Goal: Task Accomplishment & Management: Use online tool/utility

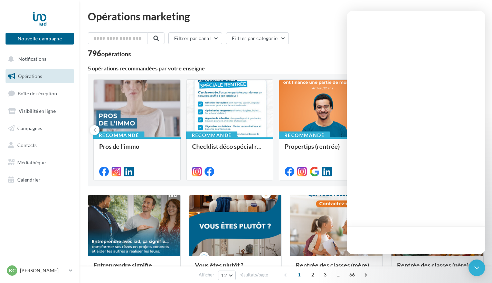
click at [270, 58] on div "796 opérations" at bounding box center [286, 54] width 396 height 9
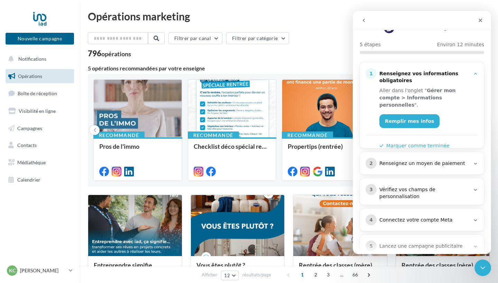
scroll to position [5, 0]
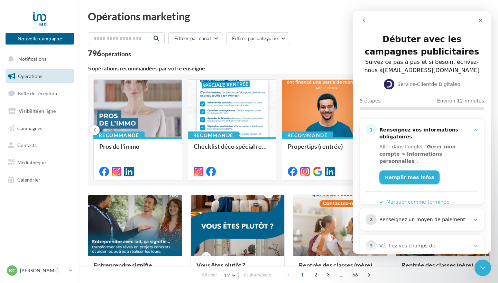
click at [409, 171] on link "Remplir mes infos" at bounding box center [409, 178] width 60 height 14
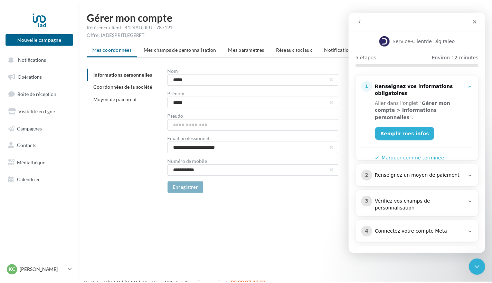
scroll to position [75, 0]
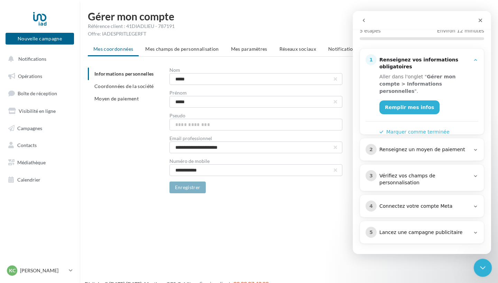
click at [482, 264] on icon "Fermer le Messenger Intercom" at bounding box center [481, 267] width 8 height 8
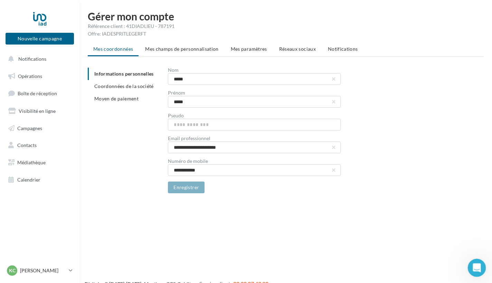
scroll to position [0, 0]
click at [31, 60] on span "Notifications" at bounding box center [32, 59] width 28 height 6
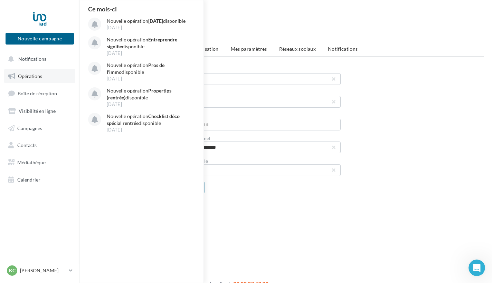
click at [30, 77] on span "Opérations" at bounding box center [30, 76] width 24 height 6
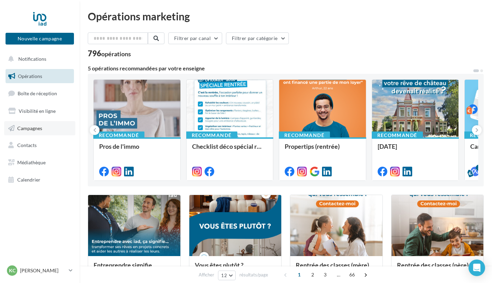
click at [31, 128] on span "Campagnes" at bounding box center [29, 128] width 25 height 6
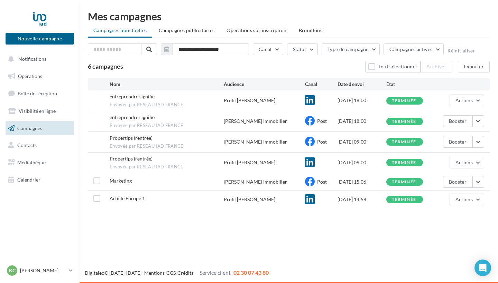
click at [125, 180] on span "Marketing" at bounding box center [121, 181] width 22 height 6
click at [99, 181] on label at bounding box center [96, 181] width 7 height 7
click at [479, 181] on button "button" at bounding box center [478, 182] width 12 height 12
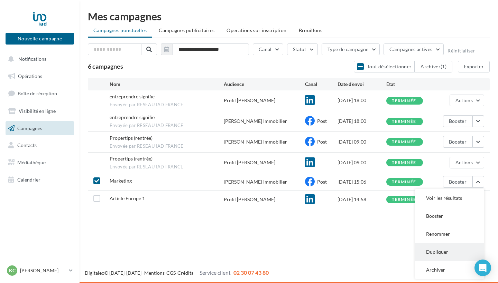
click at [439, 252] on button "Dupliquer" at bounding box center [449, 252] width 69 height 18
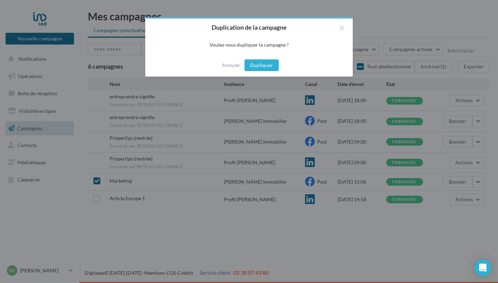
click at [263, 68] on button "Dupliquer" at bounding box center [261, 65] width 34 height 12
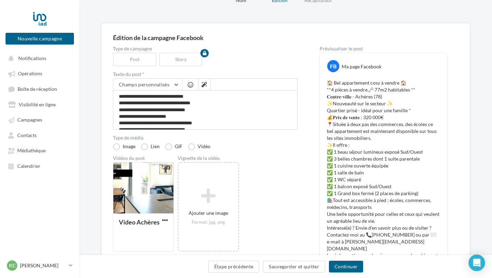
scroll to position [35, 0]
click at [343, 264] on button "Continuer" at bounding box center [346, 267] width 34 height 12
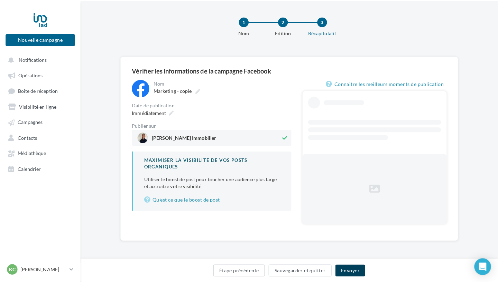
scroll to position [1, 0]
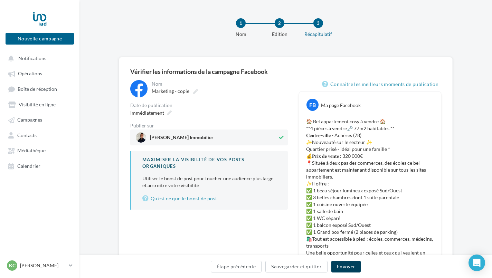
click at [343, 264] on button "Envoyer" at bounding box center [345, 267] width 29 height 12
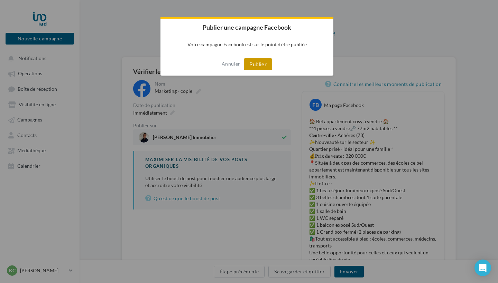
click at [255, 65] on button "Publier" at bounding box center [258, 64] width 28 height 12
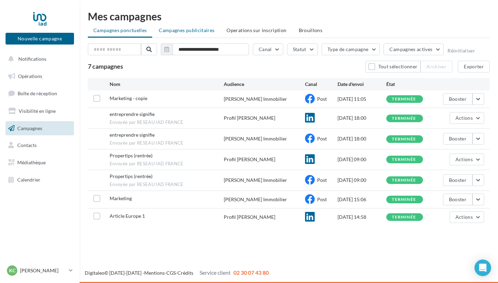
click at [182, 29] on span "Campagnes publicitaires" at bounding box center [187, 30] width 56 height 6
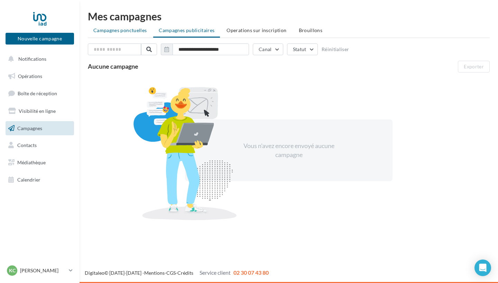
click at [133, 31] on span "Campagnes ponctuelles" at bounding box center [119, 30] width 53 height 6
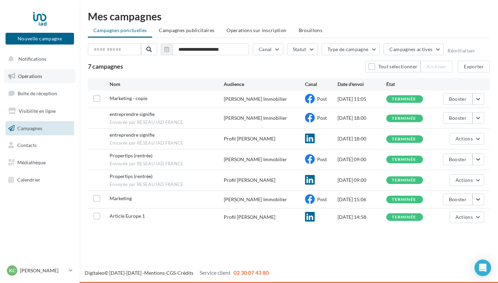
click at [35, 81] on link "Opérations" at bounding box center [39, 76] width 71 height 15
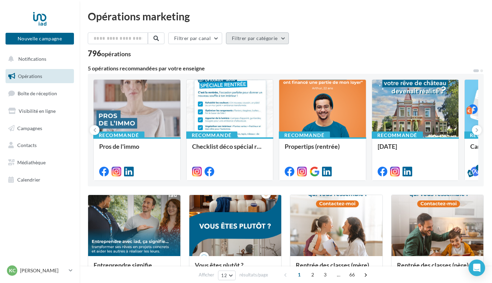
click at [263, 39] on button "Filtrer par catégorie" at bounding box center [257, 38] width 63 height 12
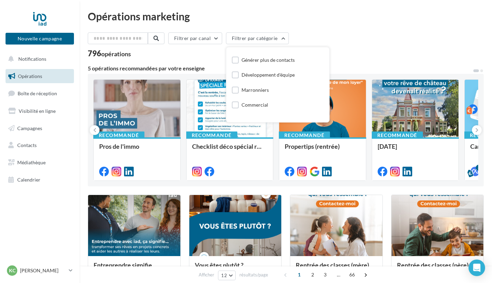
scroll to position [29, 0]
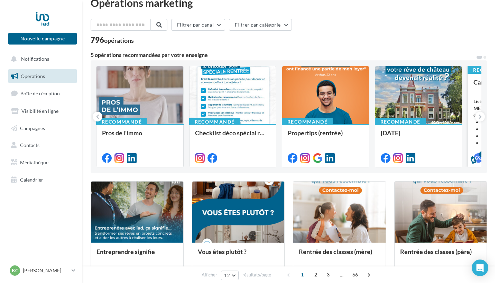
scroll to position [14, 0]
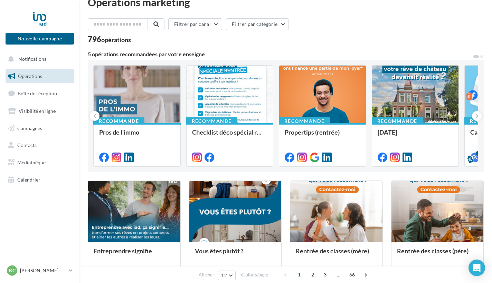
click at [476, 57] on button at bounding box center [476, 57] width 7 height 4
click at [482, 56] on span at bounding box center [481, 56] width 3 height 3
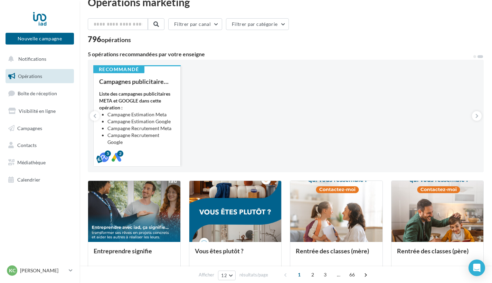
click at [137, 104] on div "Liste des campagnes publicitaires META et GOOGLE dans cette opération : Campagn…" at bounding box center [137, 125] width 76 height 69
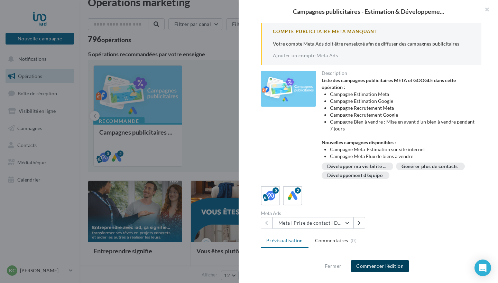
click at [367, 266] on button "Commencer l'édition" at bounding box center [379, 267] width 58 height 12
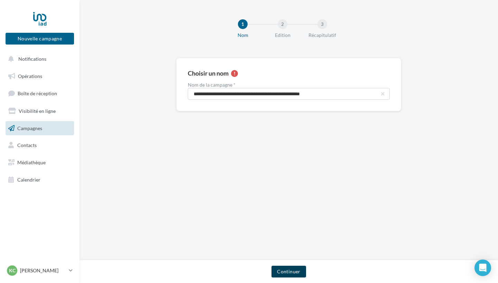
click at [295, 272] on button "Continuer" at bounding box center [288, 272] width 34 height 12
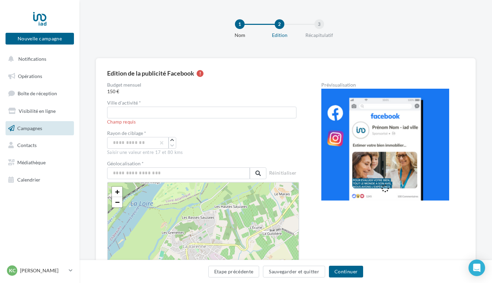
click at [42, 21] on div at bounding box center [39, 18] width 55 height 17
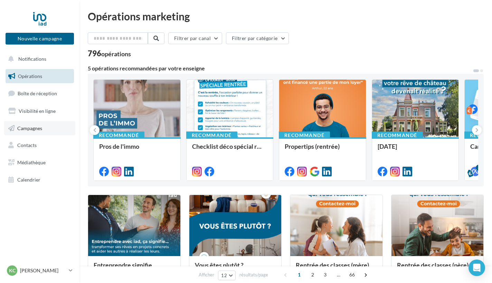
click at [25, 131] on link "Campagnes" at bounding box center [39, 128] width 71 height 15
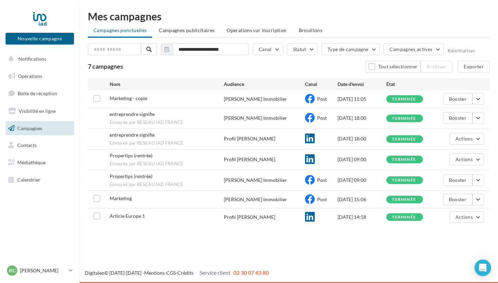
click at [140, 99] on span "Marketing - copie" at bounding box center [129, 98] width 38 height 6
click at [155, 97] on div "Marketing - copie" at bounding box center [167, 99] width 114 height 9
click at [477, 98] on button "button" at bounding box center [478, 99] width 12 height 12
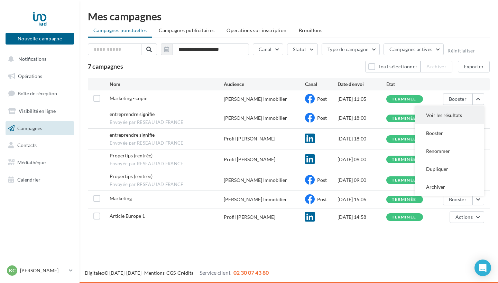
click at [459, 114] on button "Voir les résultats" at bounding box center [449, 115] width 69 height 18
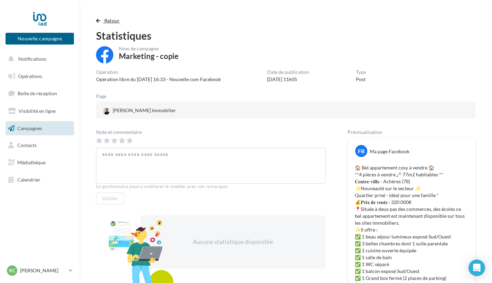
click at [99, 18] on button "Retour" at bounding box center [109, 21] width 27 height 8
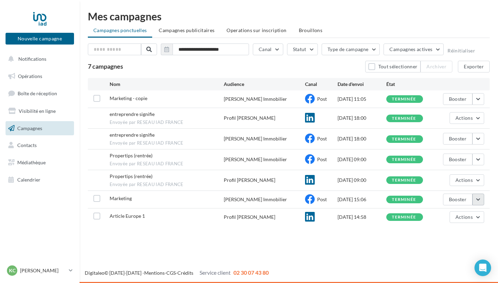
click at [476, 196] on button "button" at bounding box center [478, 200] width 12 height 12
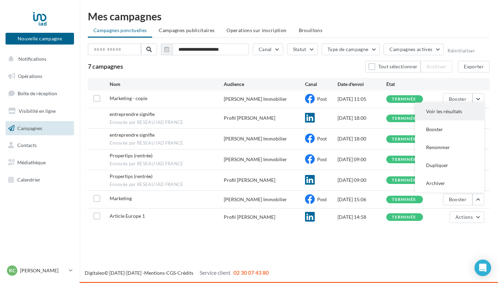
click at [446, 110] on button "Voir les résultats" at bounding box center [449, 112] width 69 height 18
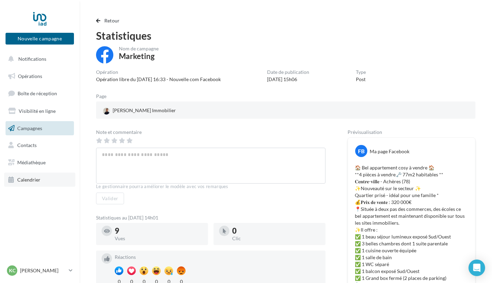
click at [25, 177] on span "Calendrier" at bounding box center [28, 180] width 23 height 6
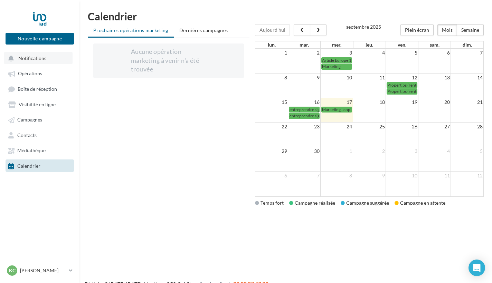
click at [37, 59] on span "Notifications" at bounding box center [32, 58] width 28 height 6
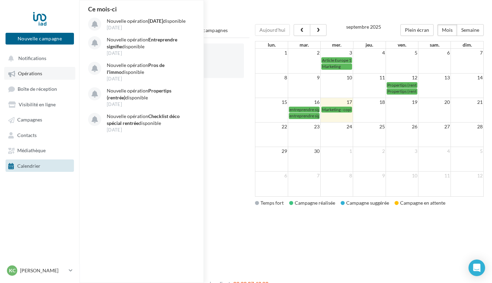
click at [34, 76] on span "Opérations" at bounding box center [30, 74] width 24 height 6
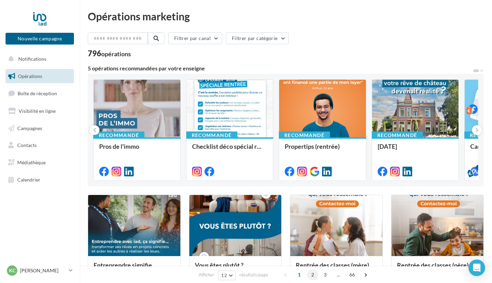
click at [314, 275] on span "2" at bounding box center [312, 275] width 11 height 11
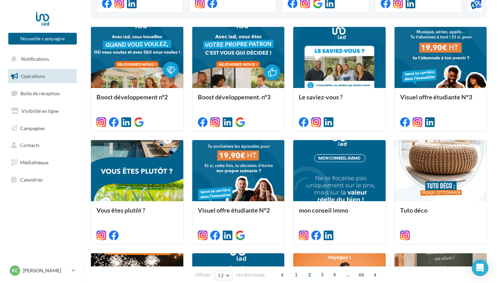
scroll to position [167, 0]
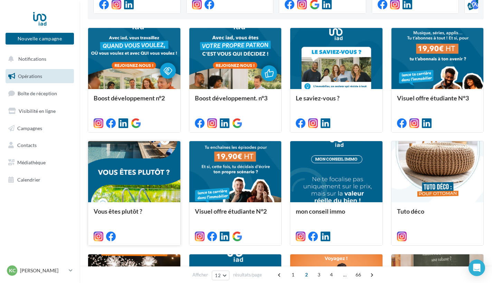
click at [122, 173] on div at bounding box center [134, 172] width 92 height 62
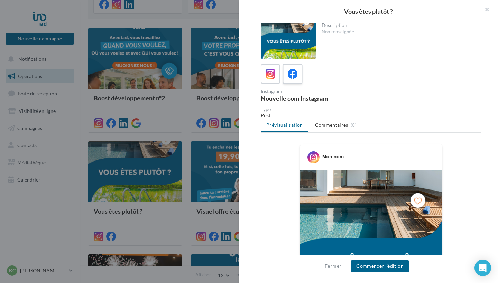
click at [293, 72] on icon at bounding box center [293, 74] width 10 height 10
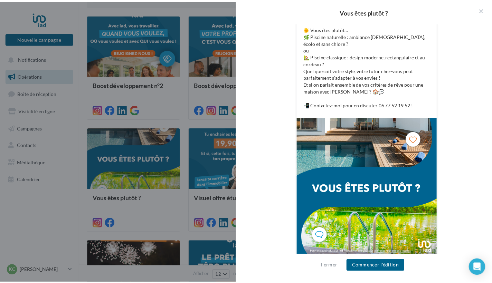
scroll to position [194, 0]
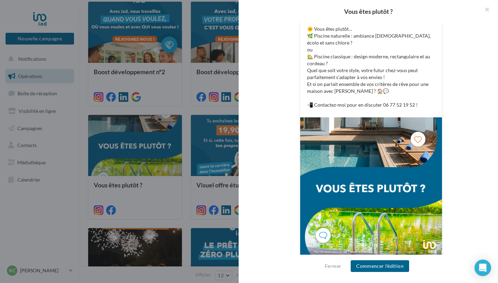
drag, startPoint x: 480, startPoint y: 187, endPoint x: 479, endPoint y: 183, distance: 3.6
click at [478, 186] on div "Description Non renseignée Facebook Nouvelle com Facebook Type Post Prévisualis…" at bounding box center [370, 142] width 265 height 238
click at [477, 150] on div "Description Non renseignée Facebook Nouvelle com Facebook Type Post Prévisualis…" at bounding box center [370, 142] width 265 height 238
click at [486, 10] on button "button" at bounding box center [484, 10] width 28 height 21
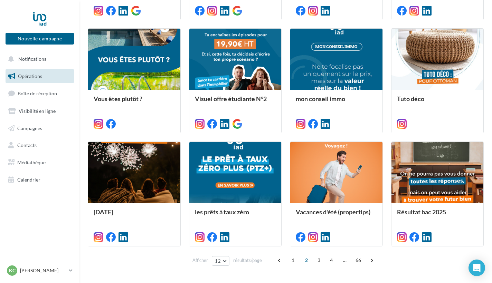
scroll to position [301, 0]
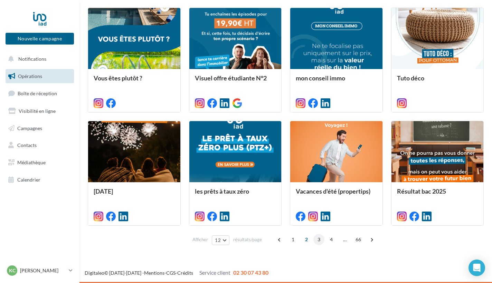
click at [320, 240] on span "3" at bounding box center [318, 239] width 11 height 11
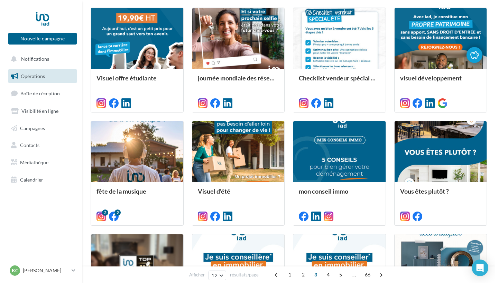
scroll to position [188, 0]
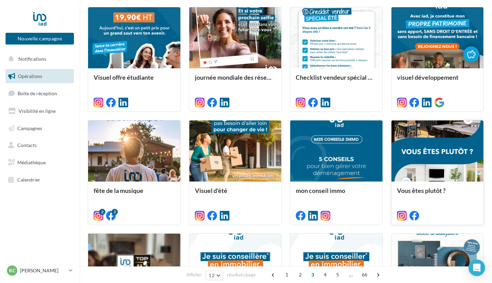
click at [443, 169] on div at bounding box center [438, 152] width 92 height 62
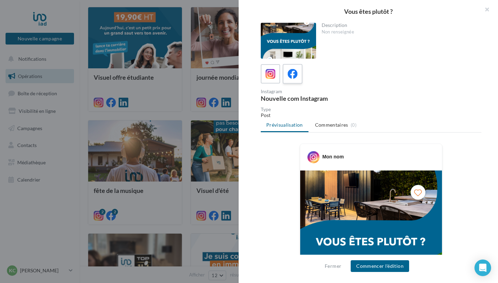
click at [295, 73] on icon at bounding box center [293, 74] width 10 height 10
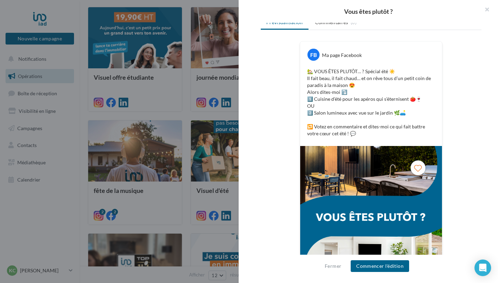
scroll to position [138, 0]
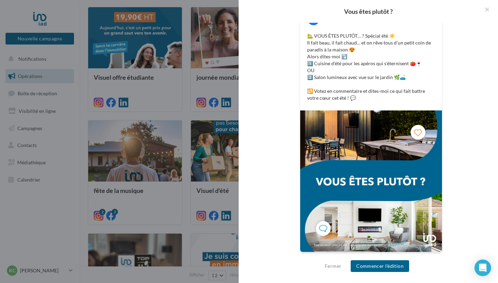
drag, startPoint x: 488, startPoint y: 212, endPoint x: 464, endPoint y: 202, distance: 26.5
click at [463, 205] on div "Description Non renseignée Facebook Nouvelle com Facebook Type Post Prévisualis…" at bounding box center [370, 142] width 265 height 238
click at [468, 188] on div "FB Ma page Facebook 🏡 VOUS ÊTES PLUTÔT… ? Spécial été ☀️ Il fait beau, il fait …" at bounding box center [371, 134] width 221 height 256
click at [487, 9] on button "button" at bounding box center [484, 10] width 28 height 21
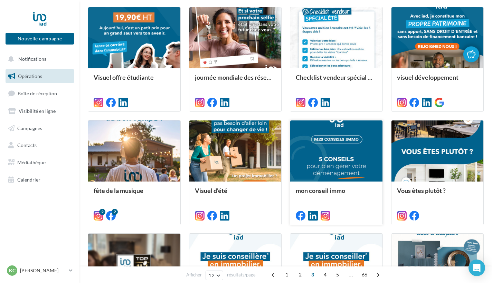
click at [331, 171] on div at bounding box center [336, 152] width 92 height 62
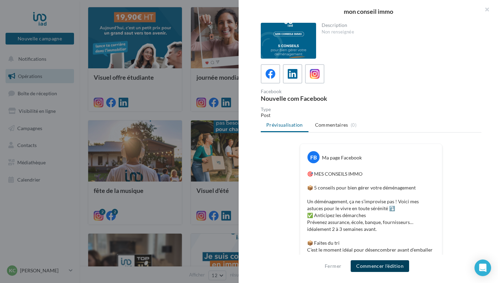
click at [377, 269] on button "Commencer l'édition" at bounding box center [379, 267] width 58 height 12
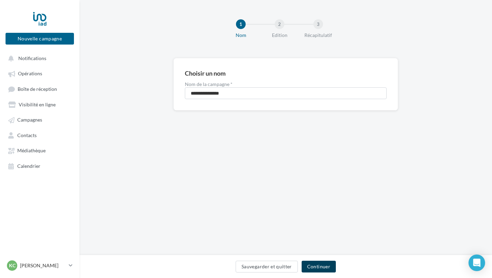
click at [327, 269] on button "Continuer" at bounding box center [319, 267] width 34 height 12
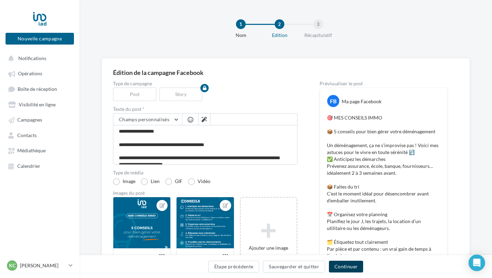
click at [344, 270] on button "Continuer" at bounding box center [346, 267] width 34 height 12
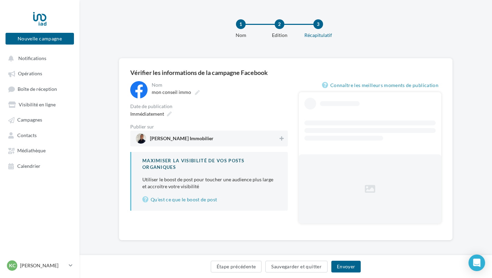
click at [344, 270] on button "Envoyer" at bounding box center [345, 267] width 29 height 12
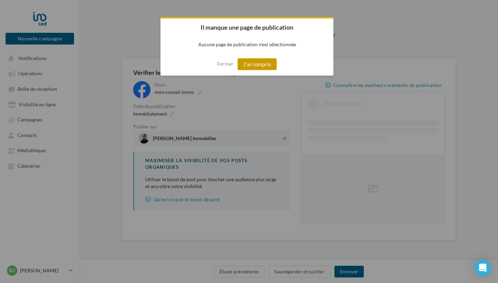
click at [259, 63] on button "J'ai compris" at bounding box center [256, 64] width 39 height 12
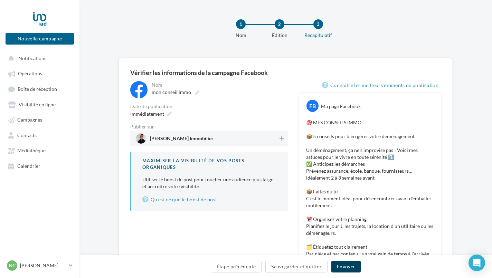
click at [347, 265] on button "Envoyer" at bounding box center [345, 267] width 29 height 12
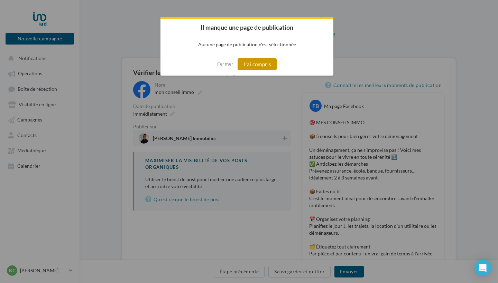
click at [255, 64] on button "J'ai compris" at bounding box center [256, 64] width 39 height 12
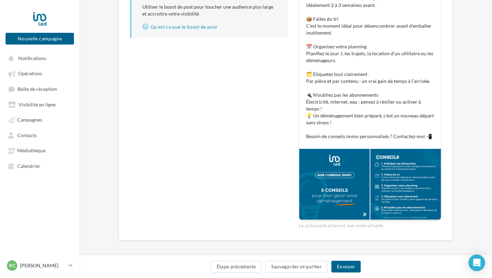
scroll to position [176, 0]
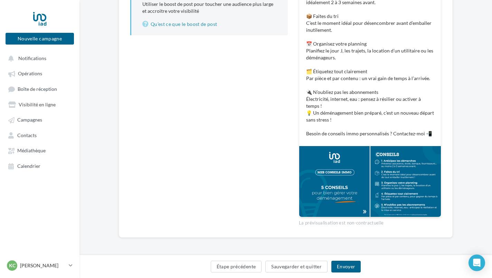
click at [373, 187] on div at bounding box center [405, 181] width 71 height 71
click at [353, 185] on div at bounding box center [334, 181] width 71 height 71
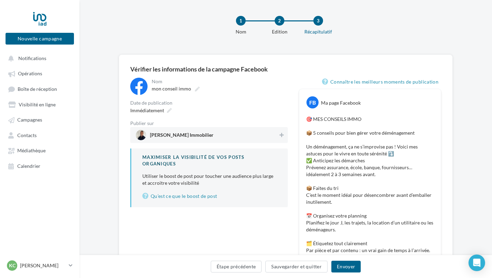
scroll to position [0, 0]
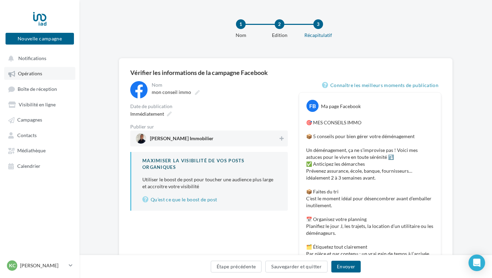
click at [26, 75] on span "Opérations" at bounding box center [30, 74] width 24 height 6
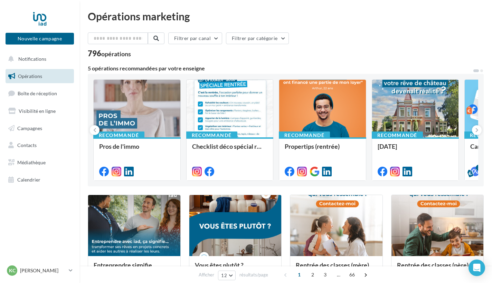
click at [37, 94] on span "Boîte de réception" at bounding box center [37, 94] width 39 height 6
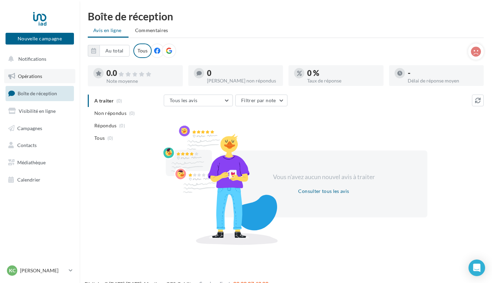
click at [33, 74] on span "Opérations" at bounding box center [30, 76] width 24 height 6
